Goal: Feedback & Contribution: Submit feedback/report problem

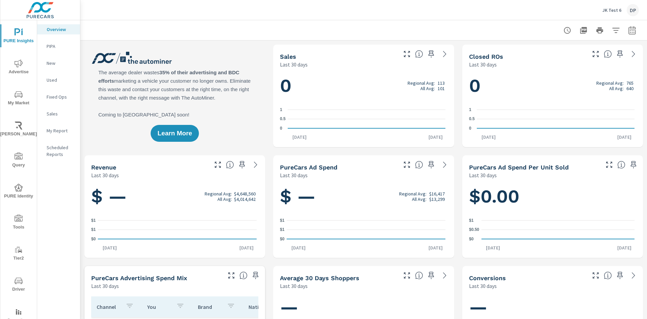
scroll to position [23, 0]
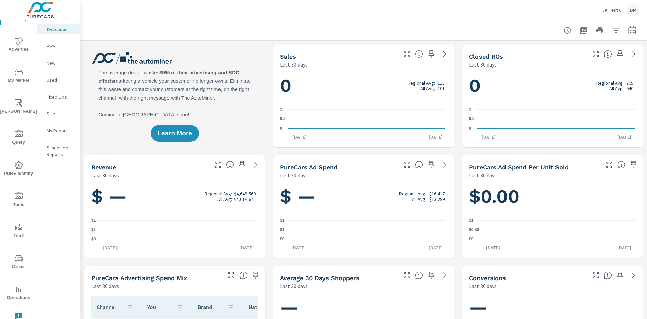
click at [17, 316] on icon "nav menu" at bounding box center [18, 316] width 7 height 7
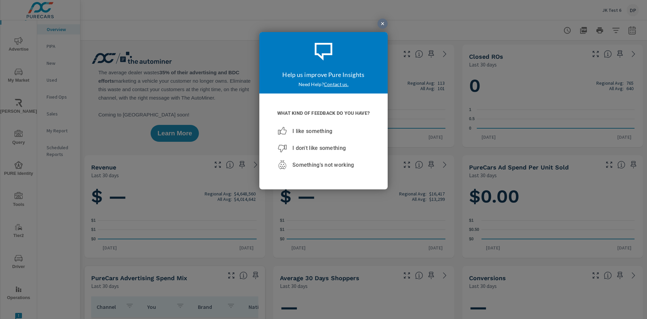
scroll to position [0, 0]
click at [323, 165] on span "Something's not working" at bounding box center [322, 164] width 61 height 6
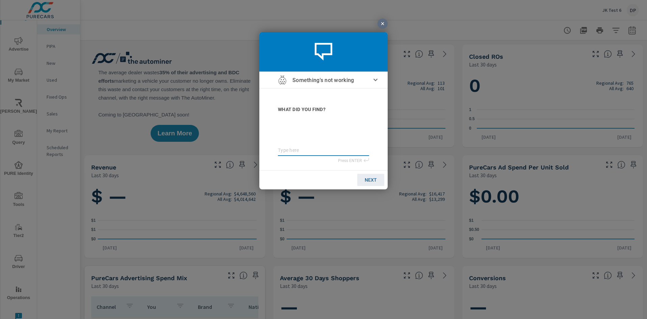
click at [323, 151] on textarea at bounding box center [323, 150] width 91 height 6
type textarea "test02"
click at [370, 179] on span "NEXT" at bounding box center [371, 179] width 12 height 5
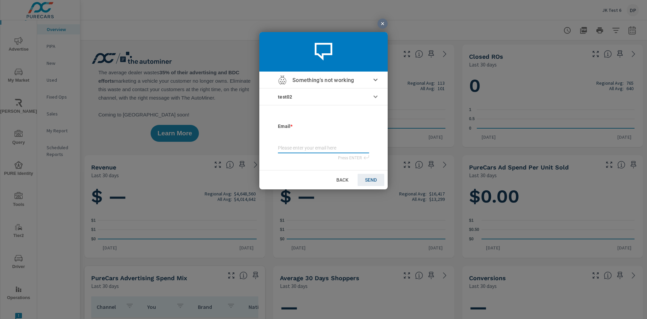
click at [323, 150] on input "email" at bounding box center [323, 148] width 91 height 7
type input "[EMAIL_ADDRESS][DOMAIN_NAME]"
click at [370, 179] on span "SEND" at bounding box center [371, 179] width 12 height 5
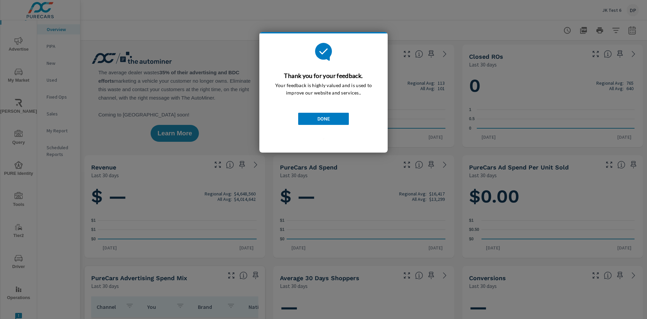
click at [323, 119] on span "DONE" at bounding box center [323, 118] width 12 height 5
